Goal: Task Accomplishment & Management: Manage account settings

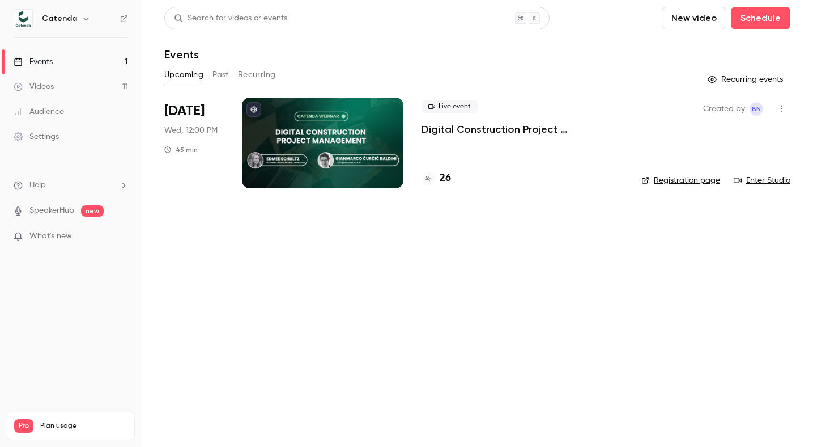
click at [468, 129] on p "Digital Construction Project Management" at bounding box center [523, 129] width 202 height 14
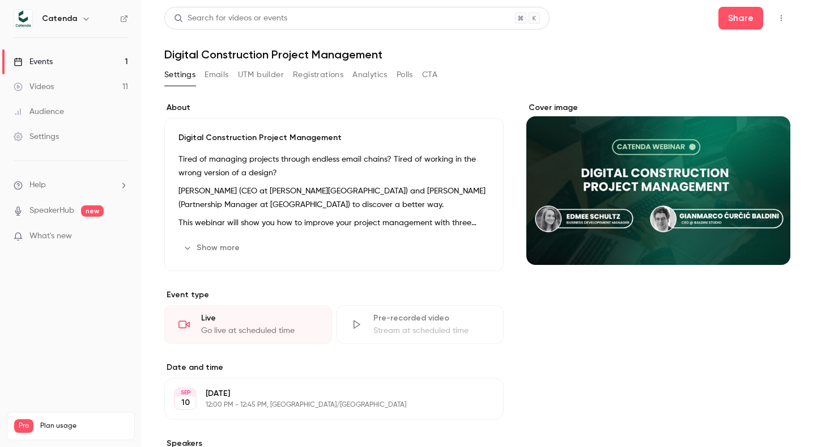
click at [338, 74] on button "Registrations" at bounding box center [318, 75] width 50 height 18
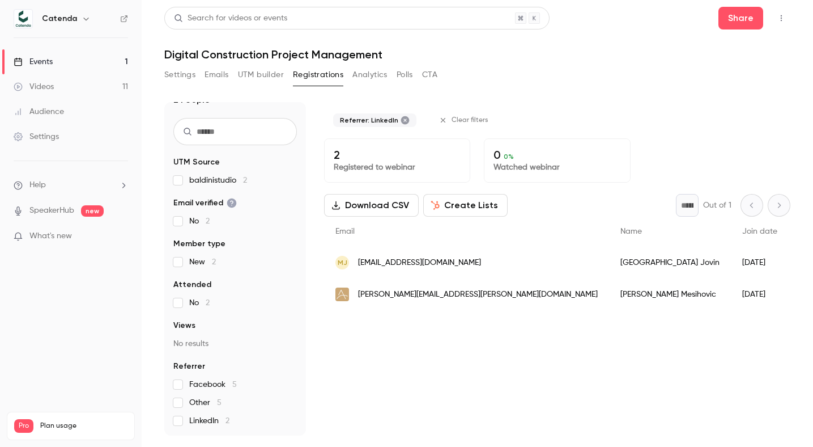
click at [493, 366] on div "Referrer: LinkedIn Clear filters 2 Registered to webinar 0 0 % Watched webinar …" at bounding box center [557, 268] width 466 height 333
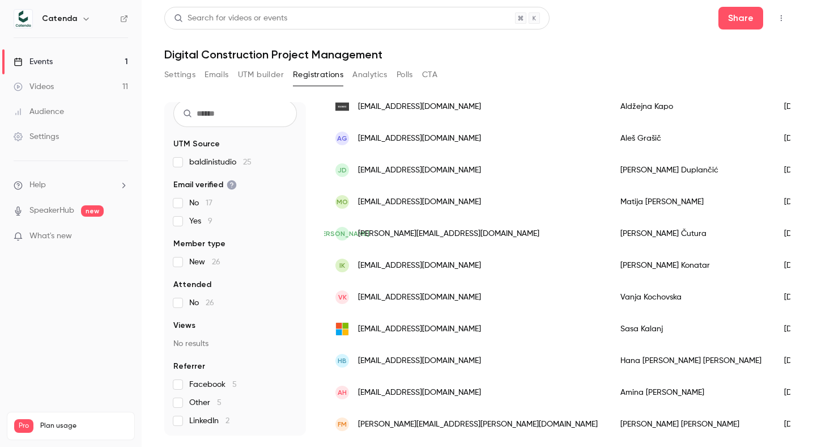
scroll to position [347, 0]
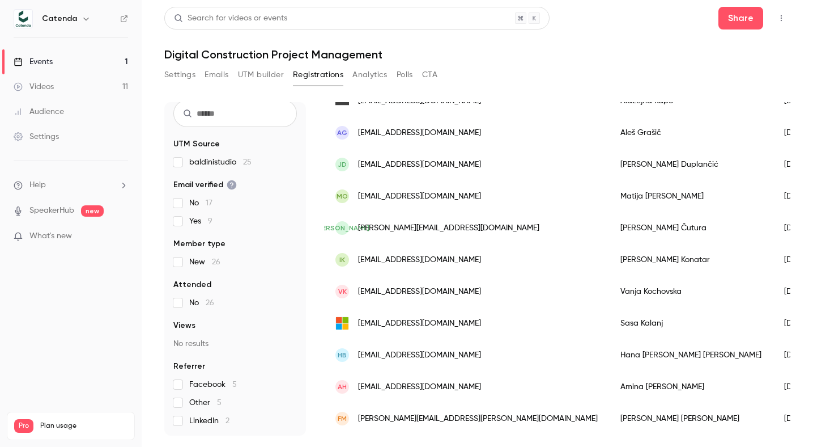
click at [520, 62] on div "Search for videos or events Share Digital Construction Project Management Setti…" at bounding box center [477, 221] width 626 height 429
